Goal: Task Accomplishment & Management: Manage account settings

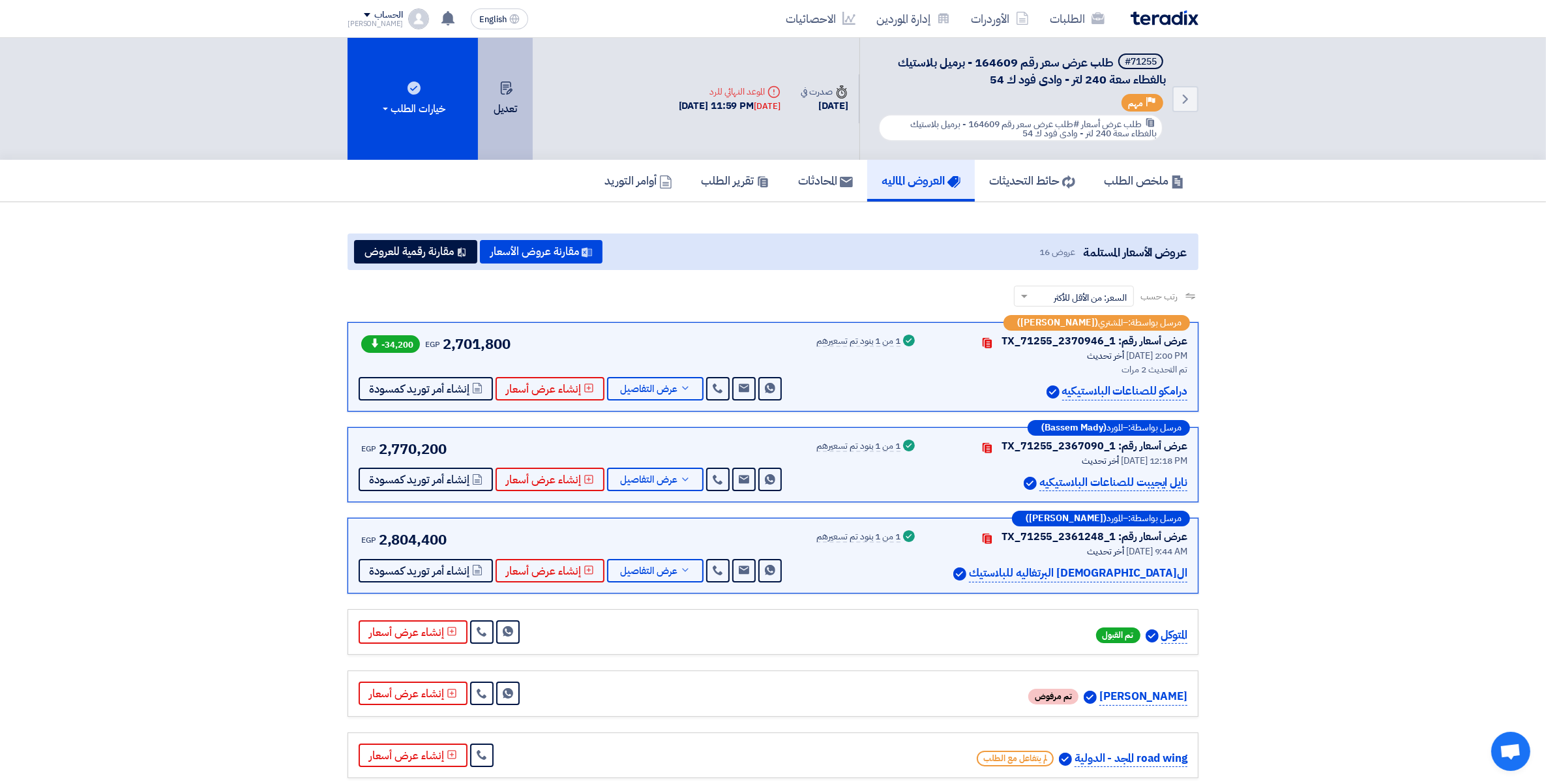
click at [490, 83] on button "تعديل" at bounding box center [505, 98] width 55 height 122
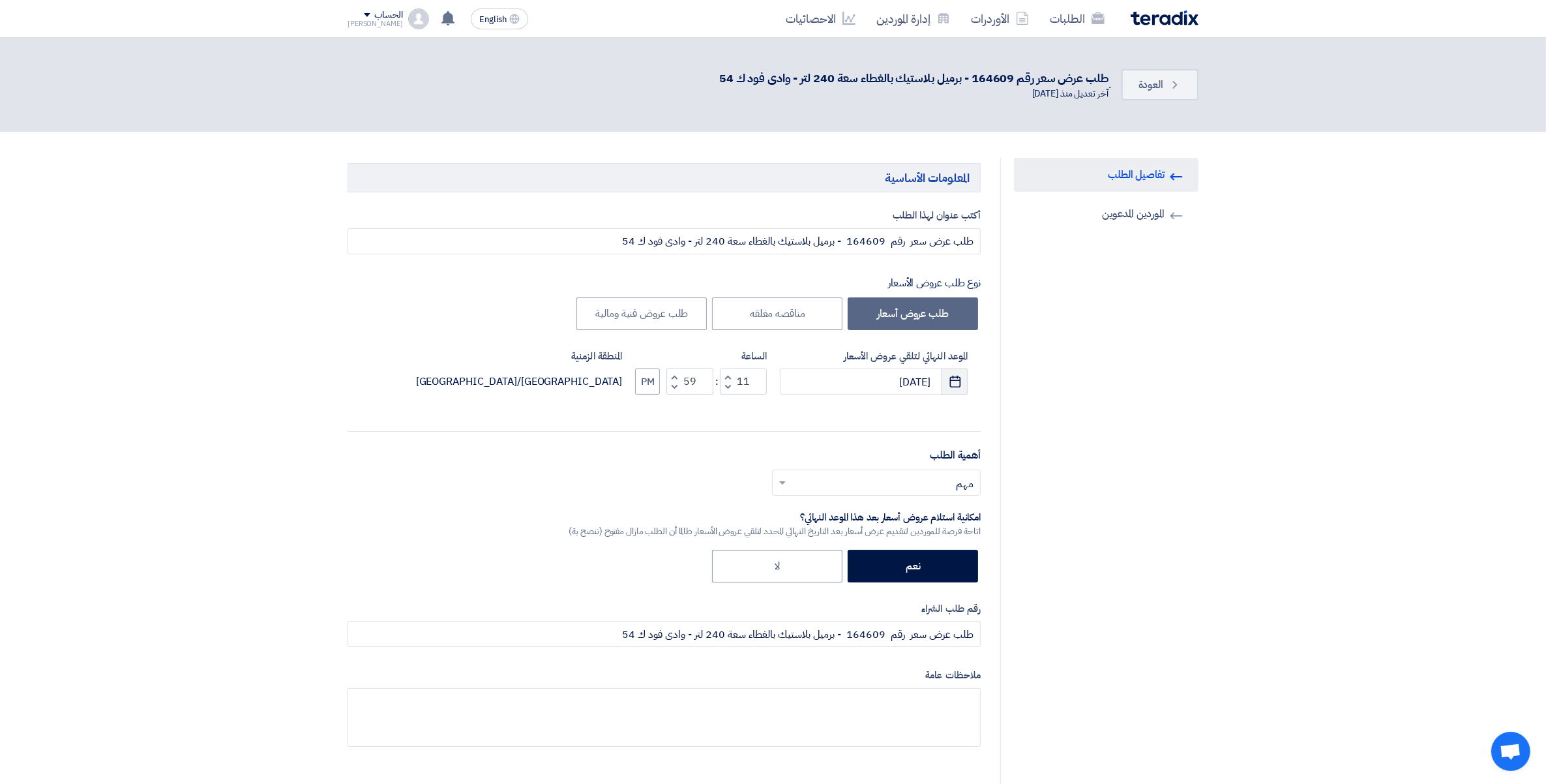
click at [954, 386] on use "button" at bounding box center [956, 381] width 11 height 11
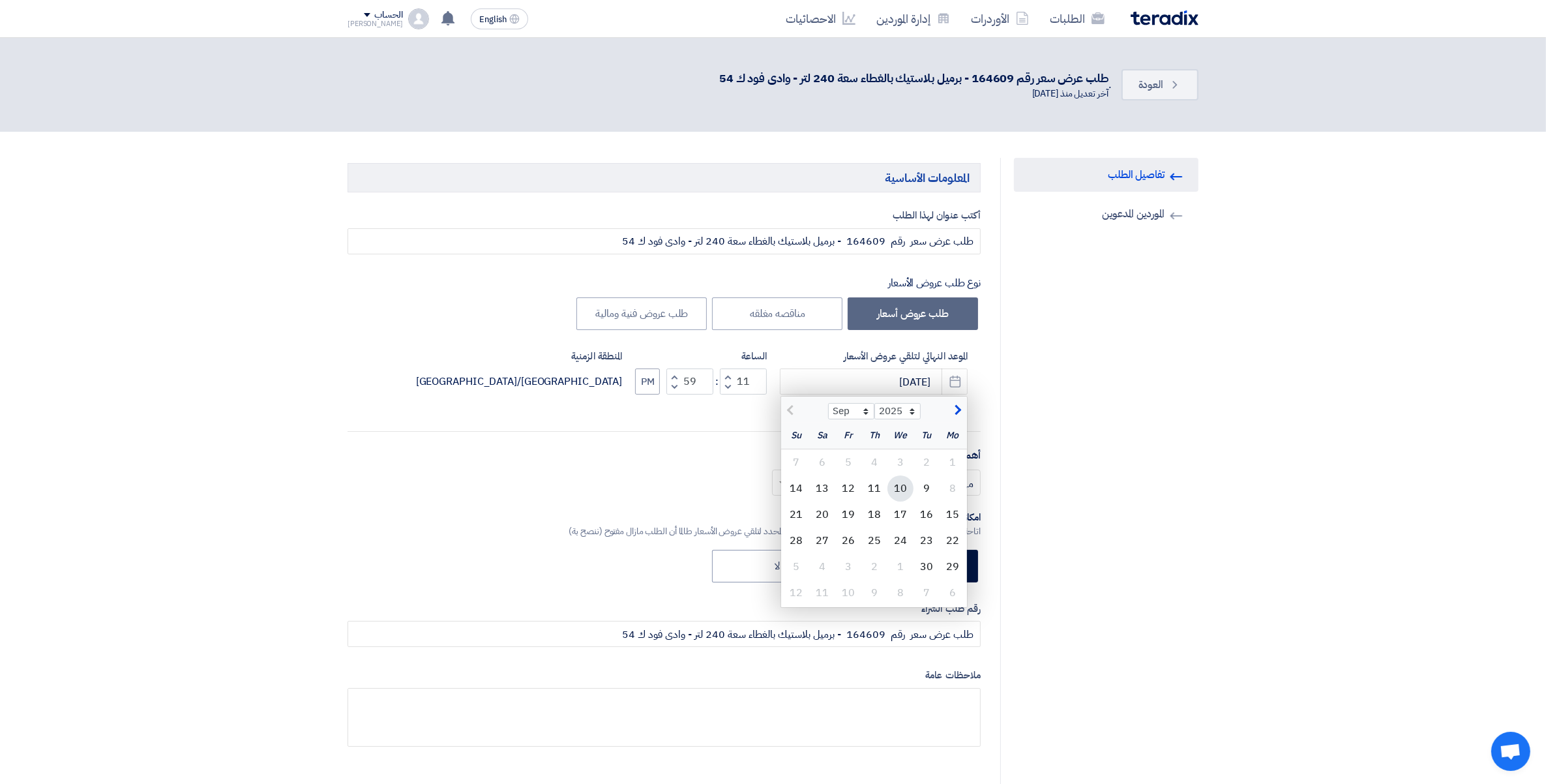
click at [902, 481] on div "10" at bounding box center [901, 489] width 26 height 26
type input "[DATE]"
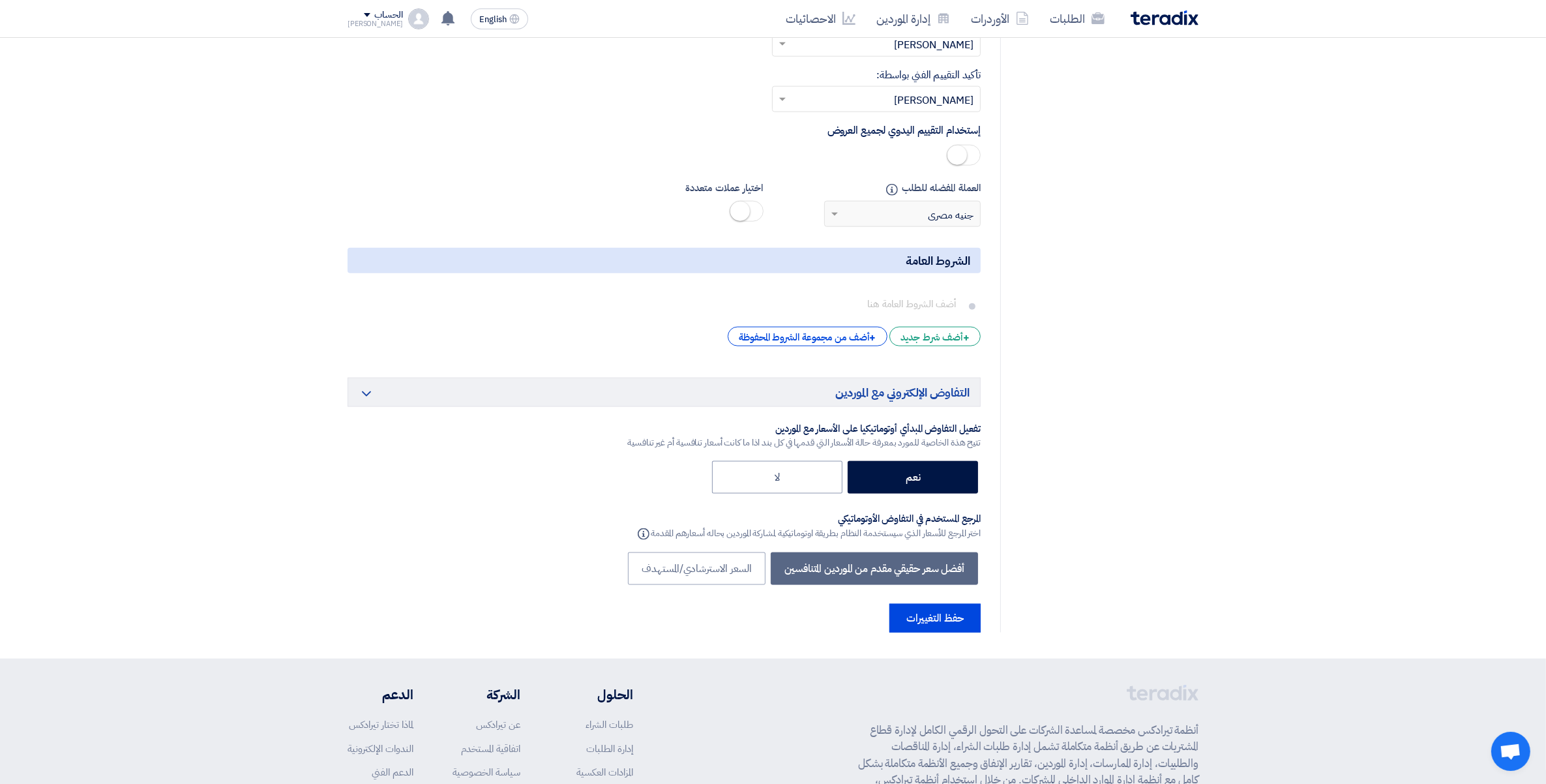
scroll to position [1980, 0]
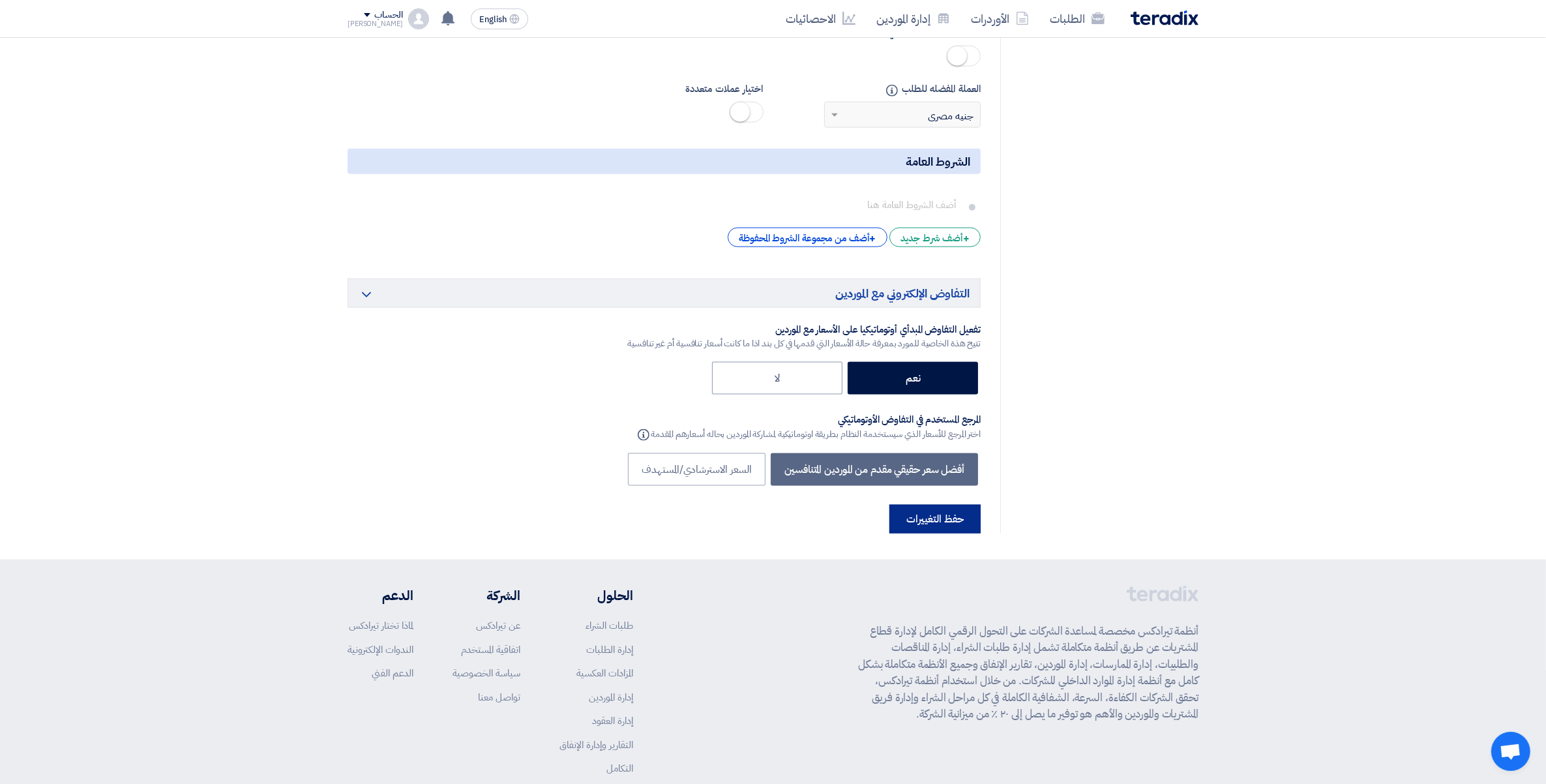
click at [941, 505] on button "حفظ التغييرات" at bounding box center [935, 519] width 92 height 28
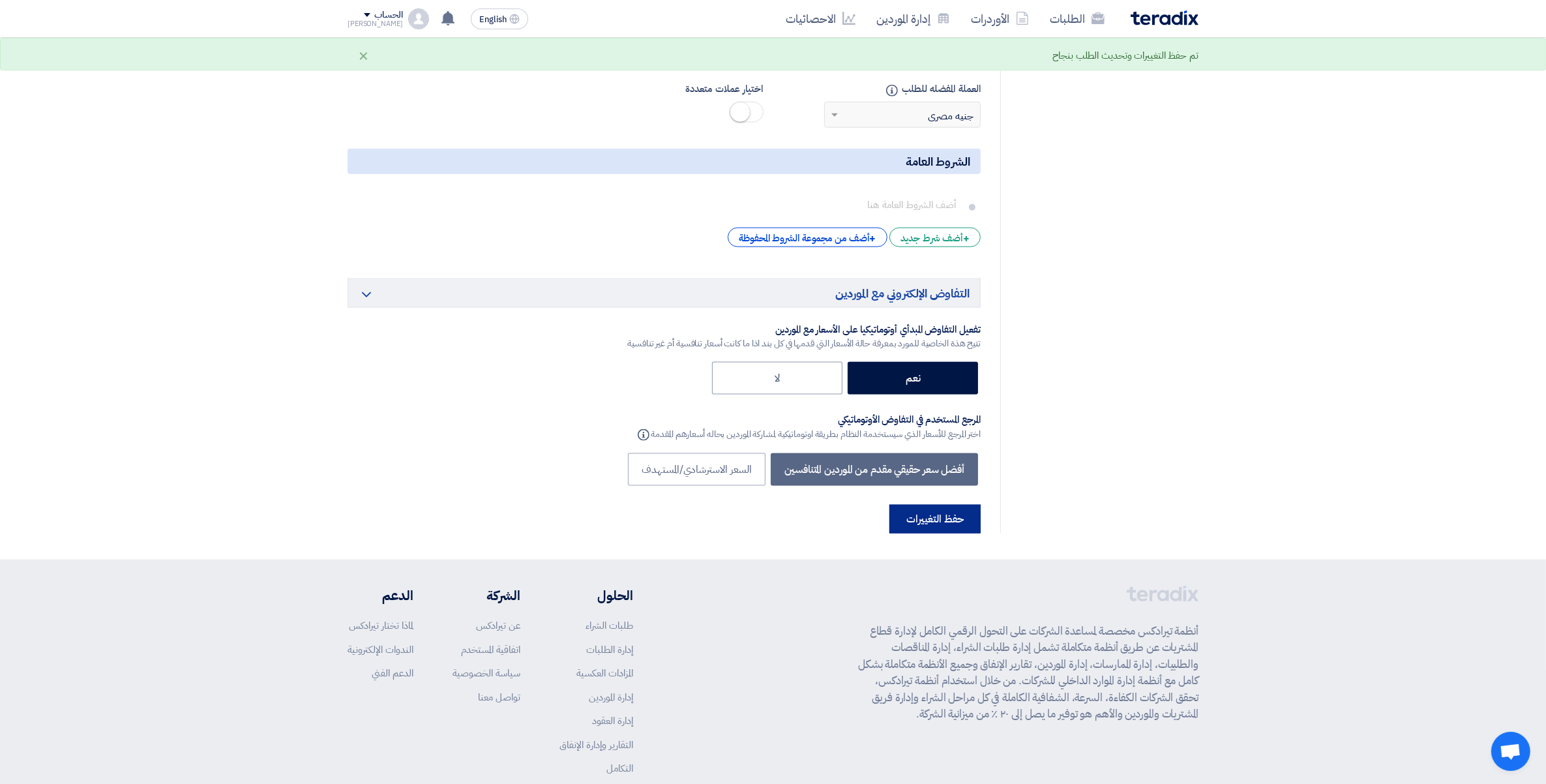
scroll to position [0, 0]
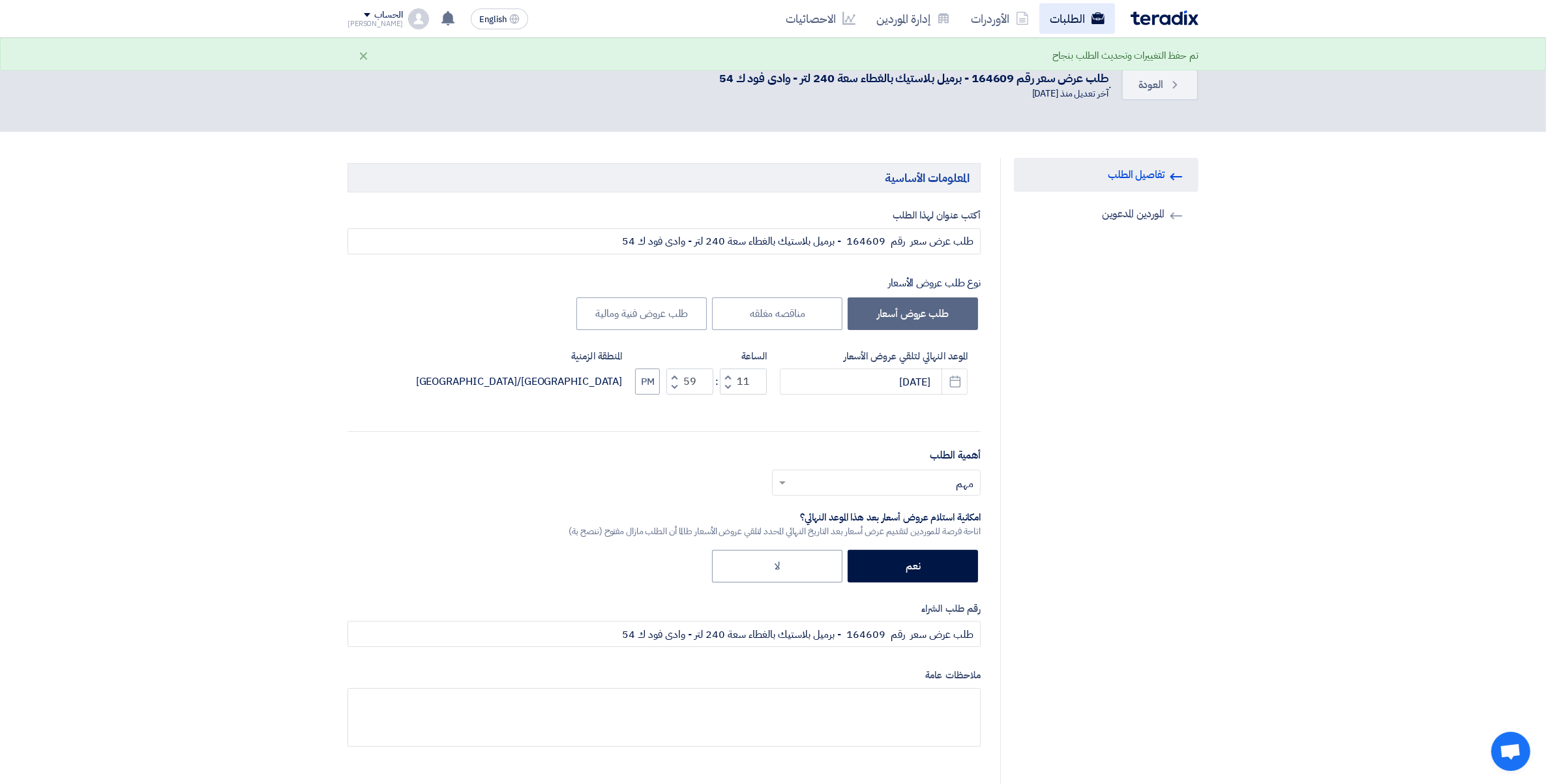
click at [1064, 14] on link "الطلبات" at bounding box center [1078, 18] width 76 height 30
